Goal: Check status: Check status

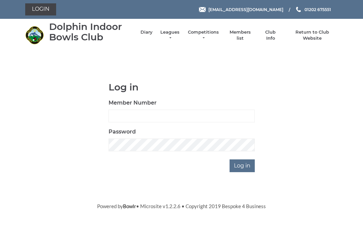
scroll to position [56, 0]
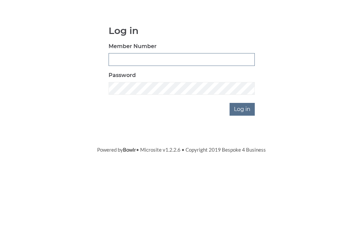
type input "4060"
click at [242, 159] on input "Log in" at bounding box center [241, 165] width 25 height 13
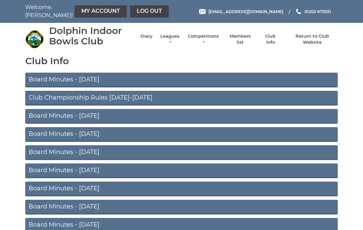
click at [148, 39] on link "Diary" at bounding box center [146, 36] width 12 height 6
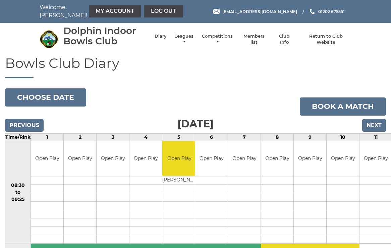
scroll to position [3, 0]
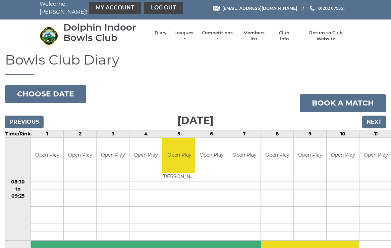
click at [22, 122] on input "Previous" at bounding box center [24, 122] width 39 height 13
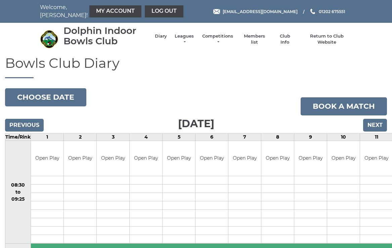
click at [45, 98] on button "Choose date" at bounding box center [45, 97] width 81 height 18
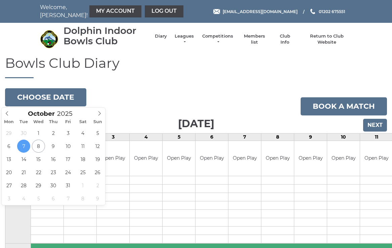
type input "2025-10-09"
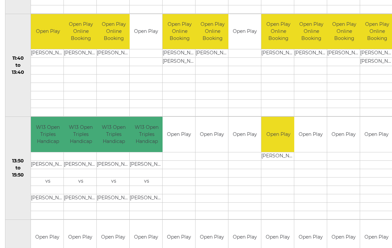
scroll to position [332, 0]
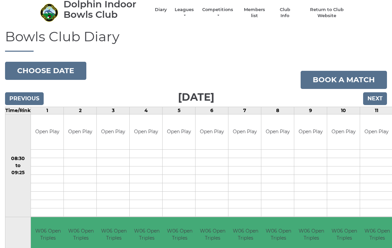
scroll to position [15, 0]
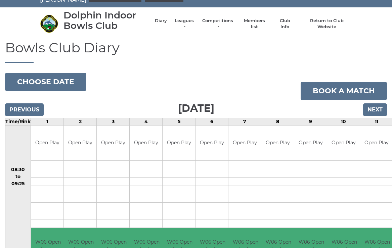
click at [370, 112] on input "Next" at bounding box center [375, 109] width 24 height 13
